Goal: Find specific page/section: Locate a particular part of the current website

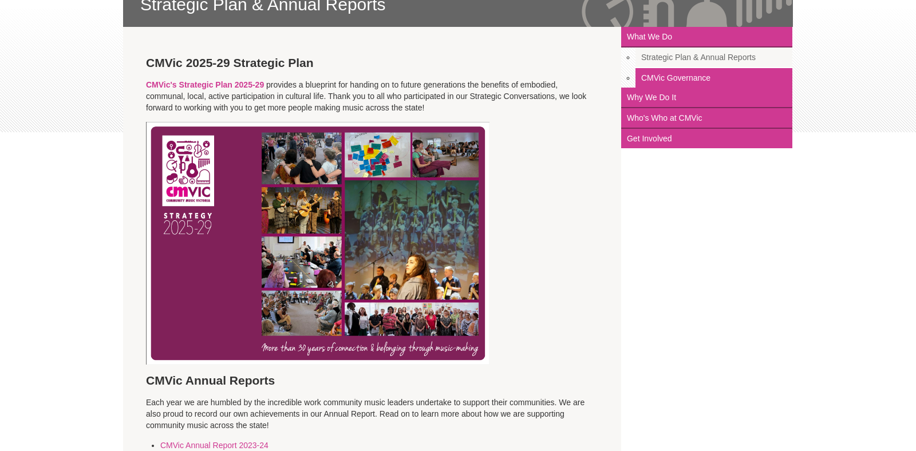
scroll to position [216, 0]
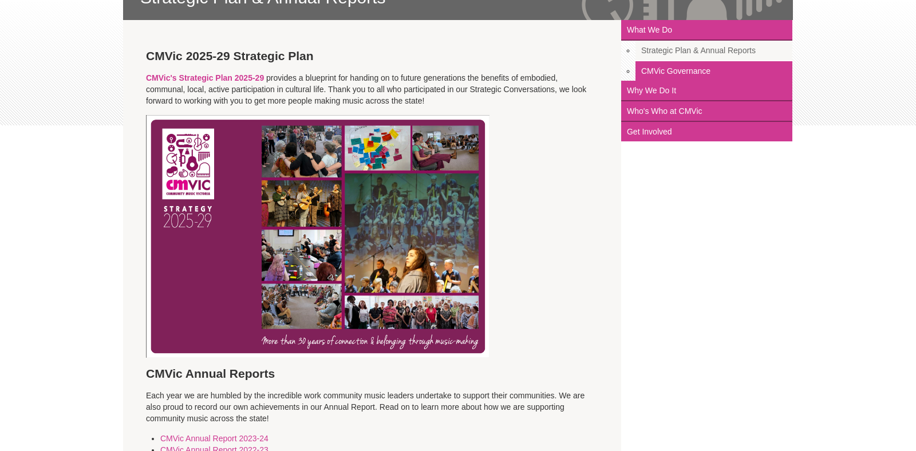
click at [374, 260] on img at bounding box center [317, 236] width 343 height 243
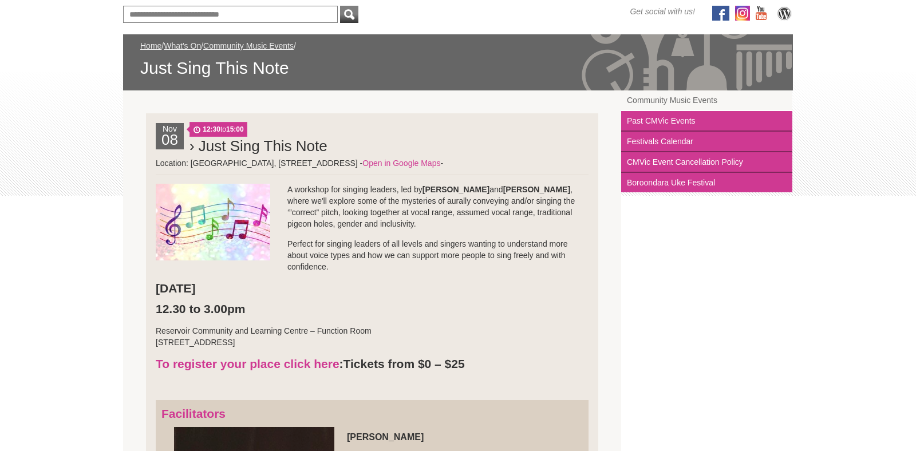
scroll to position [147, 0]
